Goal: Find specific page/section: Find specific page/section

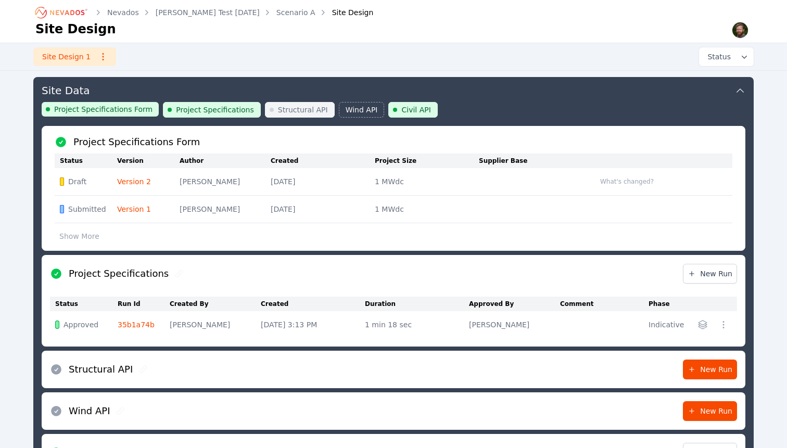
click at [70, 11] on icon "Breadcrumb" at bounding box center [61, 12] width 57 height 17
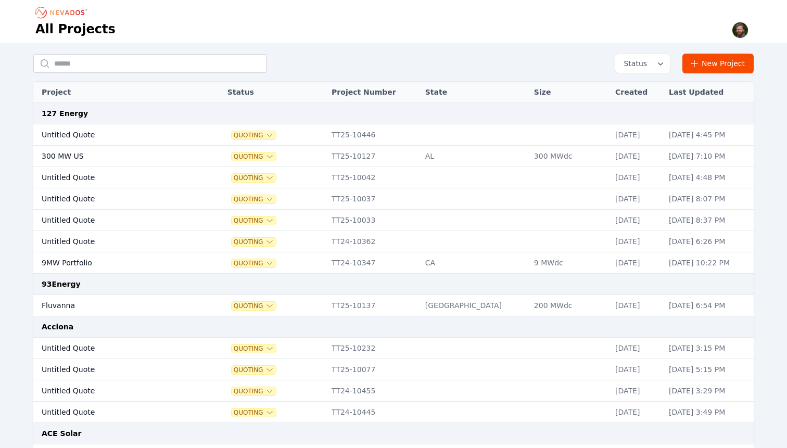
click at [365, 70] on div "Status New Project" at bounding box center [393, 64] width 721 height 20
click at [466, 30] on div "All Projects" at bounding box center [393, 30] width 717 height 18
click at [530, 22] on div "All Projects" at bounding box center [393, 30] width 717 height 18
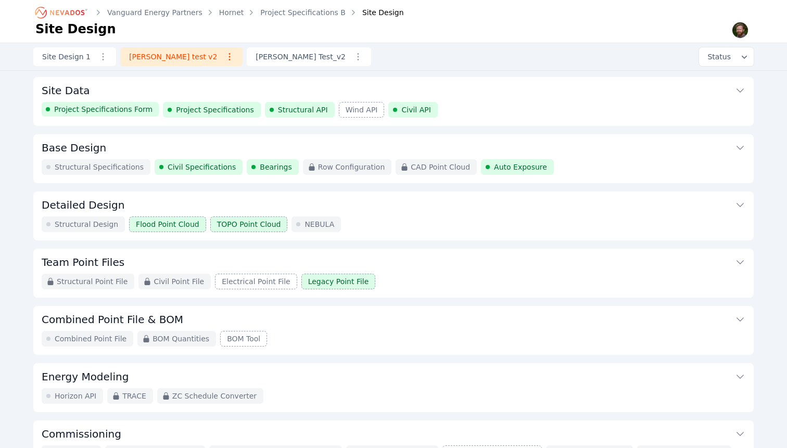
click at [109, 115] on div "Project Specifications Form" at bounding box center [100, 109] width 117 height 15
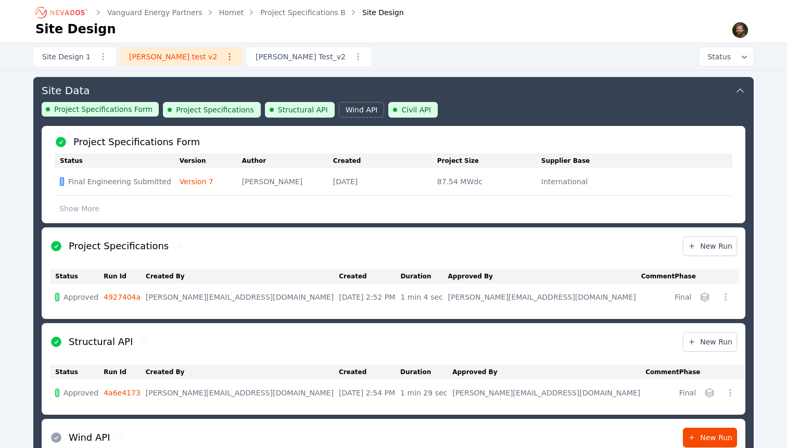
click at [109, 115] on div "Project Specifications Form" at bounding box center [100, 109] width 117 height 15
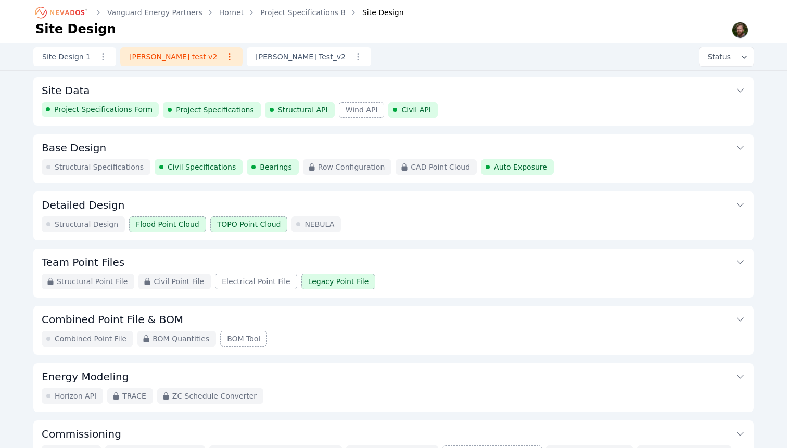
click at [109, 115] on div "Project Specifications Form" at bounding box center [100, 109] width 117 height 15
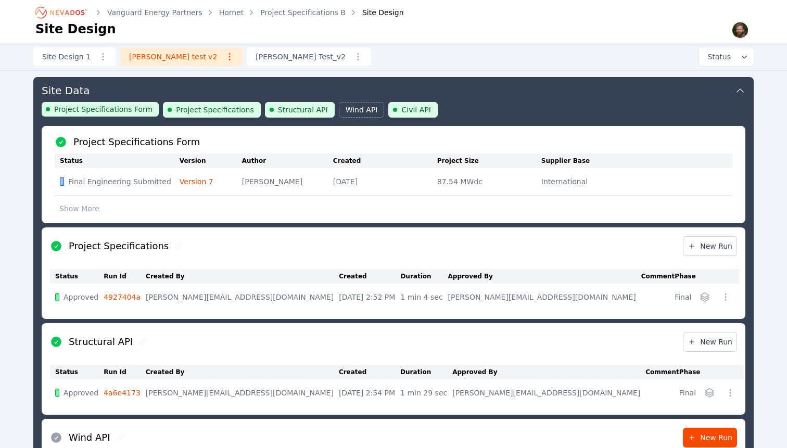
click at [109, 115] on div "Project Specifications Form" at bounding box center [100, 109] width 117 height 15
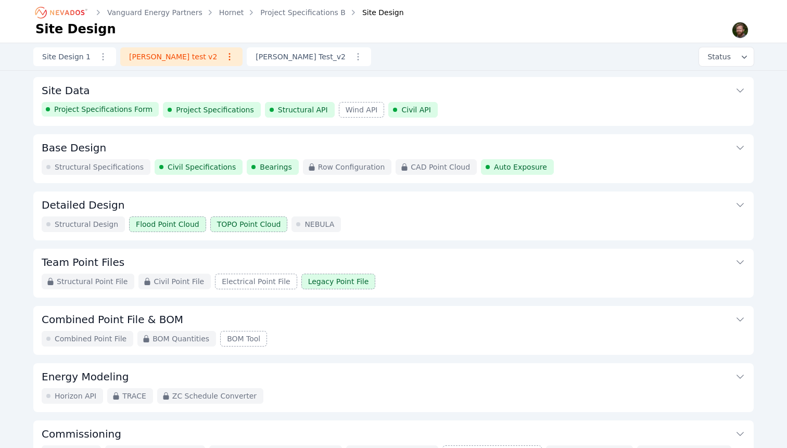
click at [109, 115] on div "Project Specifications Form" at bounding box center [100, 109] width 117 height 15
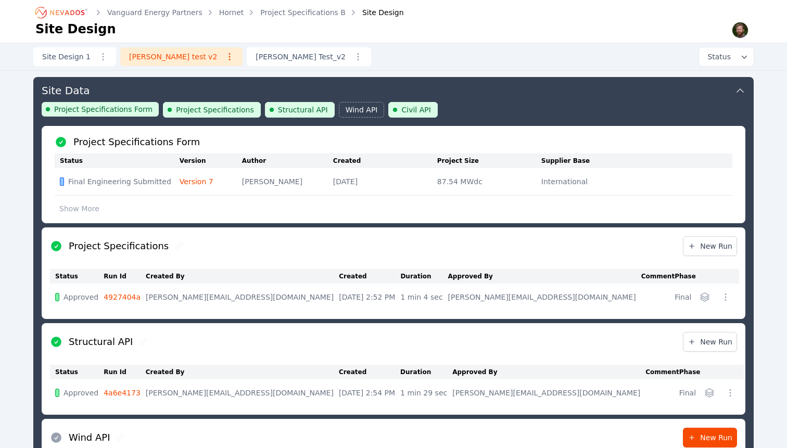
click at [109, 115] on div "Project Specifications Form" at bounding box center [100, 109] width 117 height 15
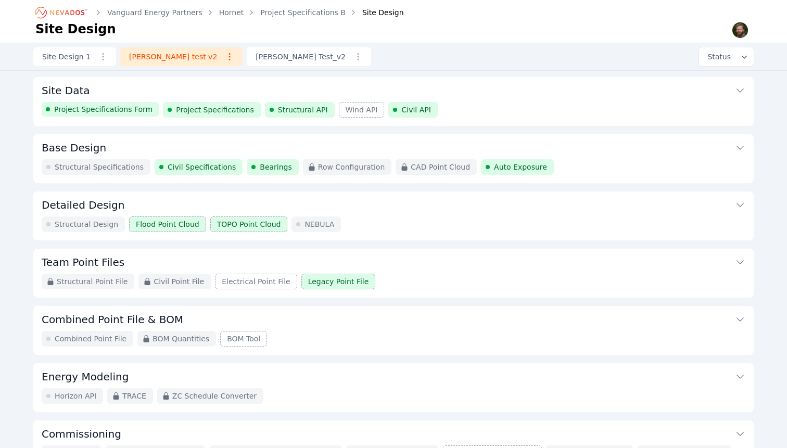
click at [109, 115] on div "Project Specifications Form" at bounding box center [100, 109] width 117 height 15
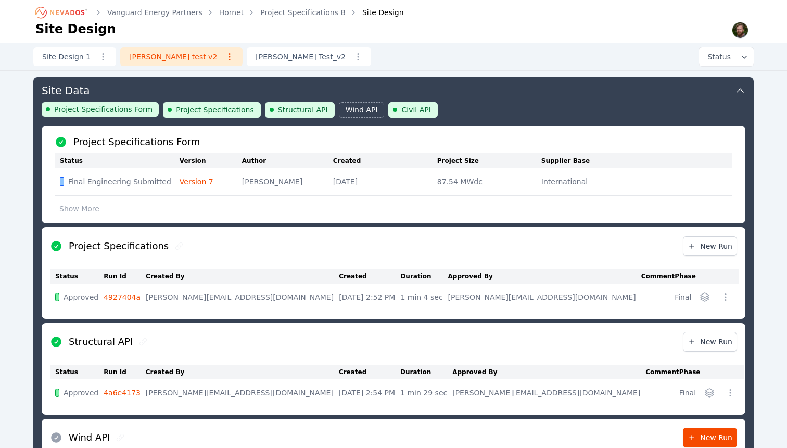
click at [109, 115] on div "Project Specifications Form" at bounding box center [100, 109] width 117 height 15
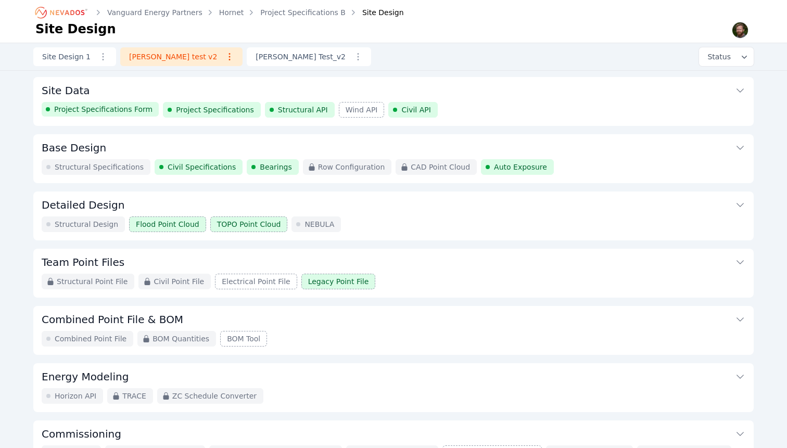
click at [109, 115] on div "Project Specifications Form" at bounding box center [100, 109] width 117 height 15
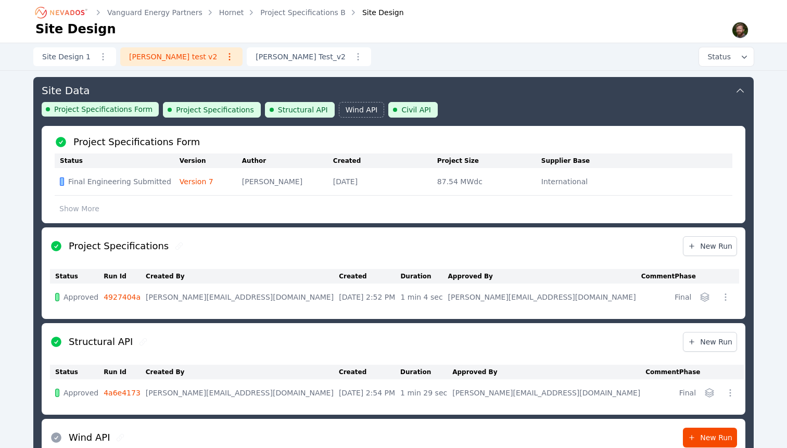
click at [109, 115] on div "Project Specifications Form" at bounding box center [100, 109] width 117 height 15
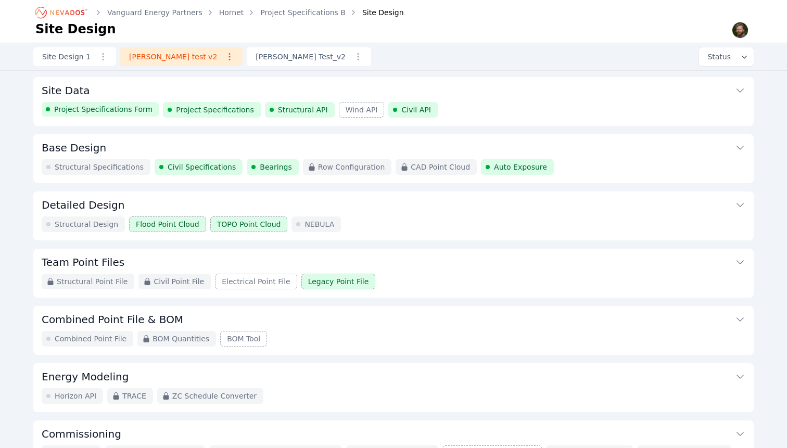
click at [109, 115] on div "Project Specifications Form" at bounding box center [100, 109] width 117 height 15
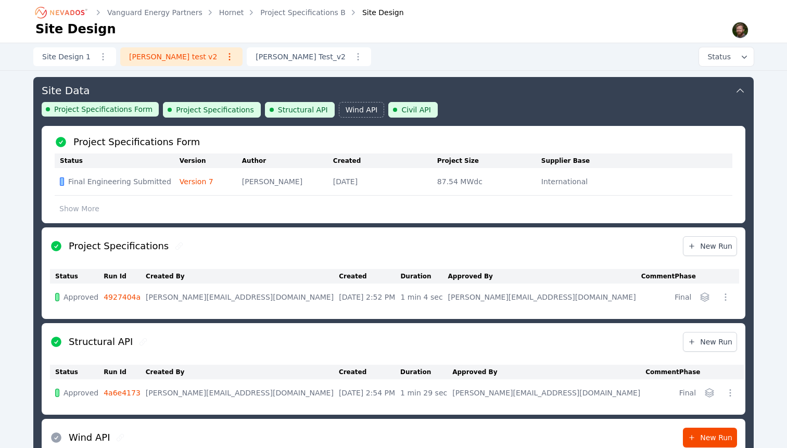
click at [109, 115] on div "Project Specifications Form" at bounding box center [100, 109] width 117 height 15
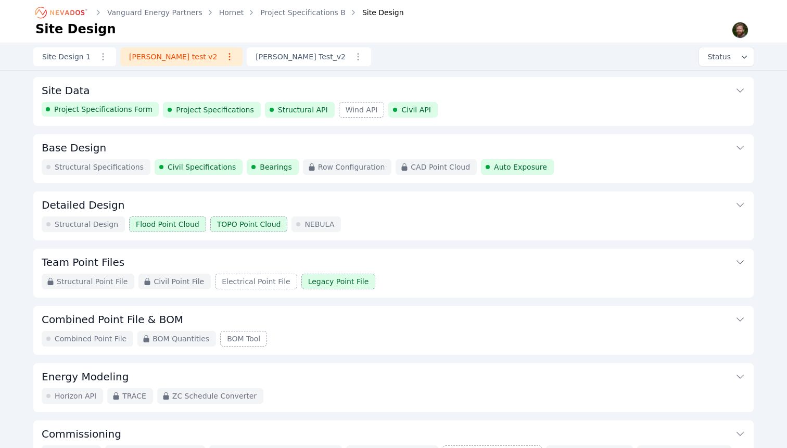
click at [109, 115] on div "Project Specifications Form" at bounding box center [100, 109] width 117 height 15
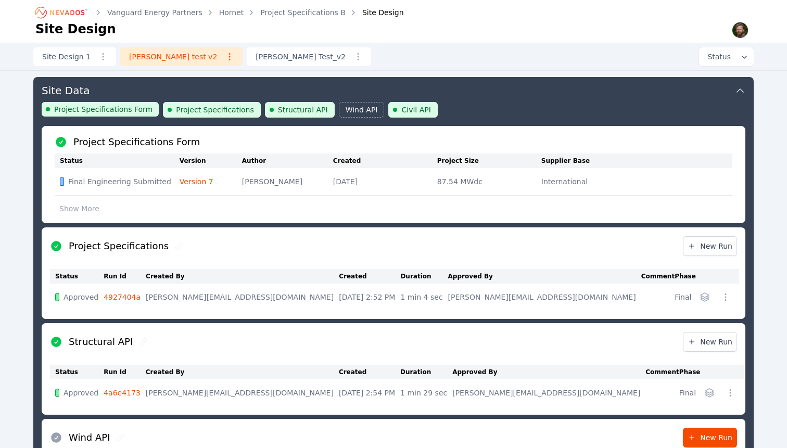
click at [109, 115] on div "Project Specifications Form" at bounding box center [100, 109] width 117 height 15
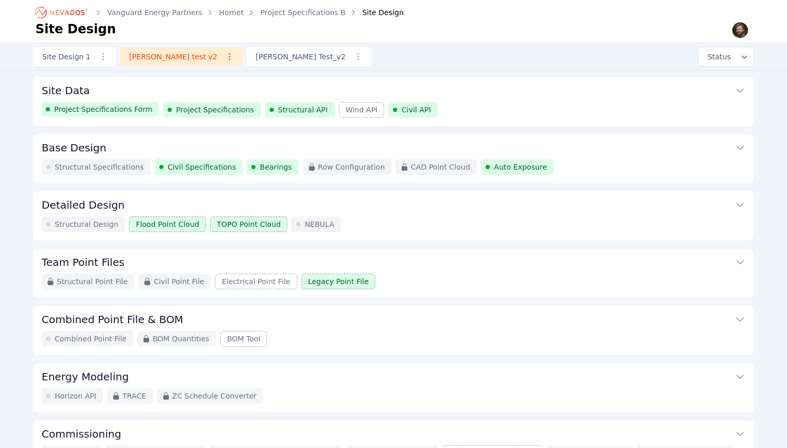
click at [115, 138] on button "Base Design" at bounding box center [394, 146] width 704 height 25
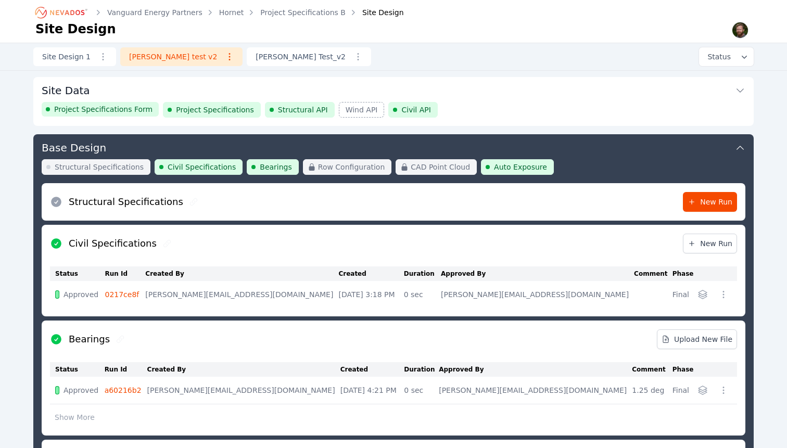
click at [262, 88] on button "Site Data" at bounding box center [394, 89] width 704 height 25
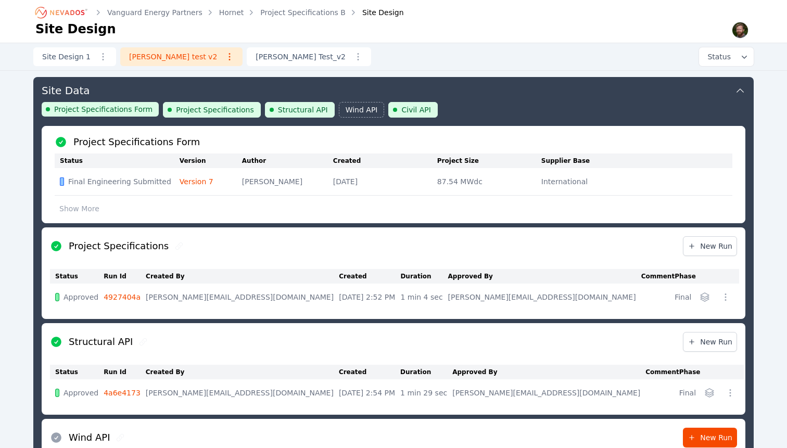
click at [231, 13] on link "Hornet" at bounding box center [231, 12] width 25 height 10
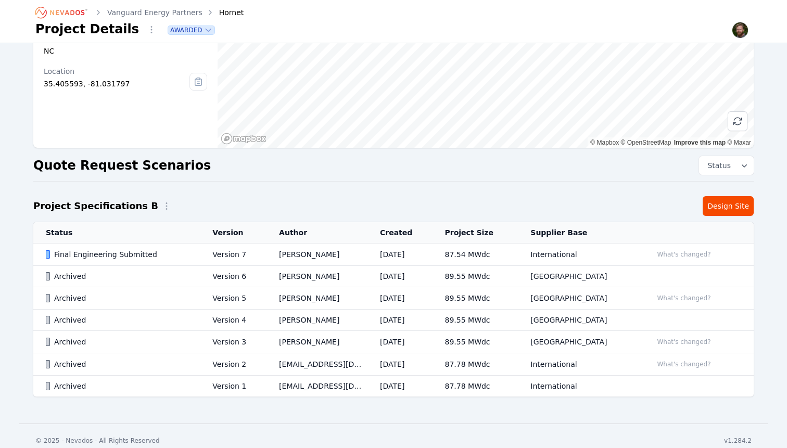
scroll to position [123, 0]
